Goal: Use online tool/utility

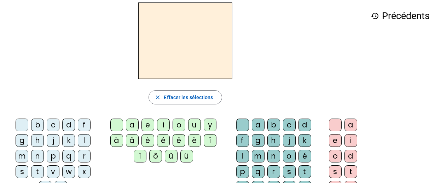
scroll to position [29, 0]
click at [85, 142] on div "l" at bounding box center [84, 140] width 13 height 13
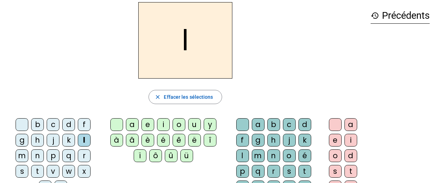
click at [145, 124] on div "e" at bounding box center [147, 124] width 13 height 13
click at [163, 123] on div "i" at bounding box center [163, 124] width 13 height 13
click at [193, 125] on div "u" at bounding box center [194, 124] width 13 height 13
click at [39, 172] on div "t" at bounding box center [37, 171] width 13 height 13
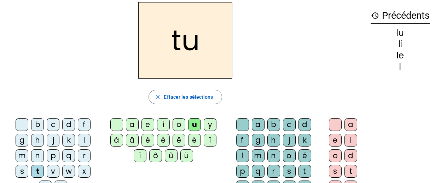
click at [69, 123] on div "d" at bounding box center [68, 124] width 13 height 13
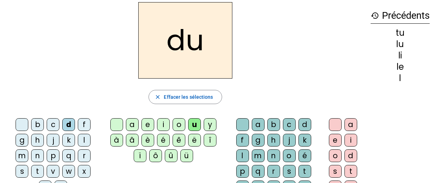
click at [148, 124] on div "e" at bounding box center [147, 124] width 13 height 13
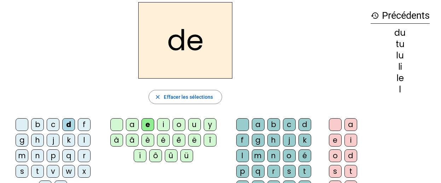
click at [37, 173] on div "t" at bounding box center [37, 171] width 13 height 13
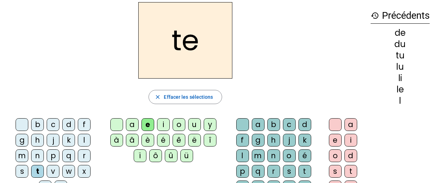
click at [130, 126] on div "a" at bounding box center [132, 124] width 13 height 13
